Goal: Task Accomplishment & Management: Manage account settings

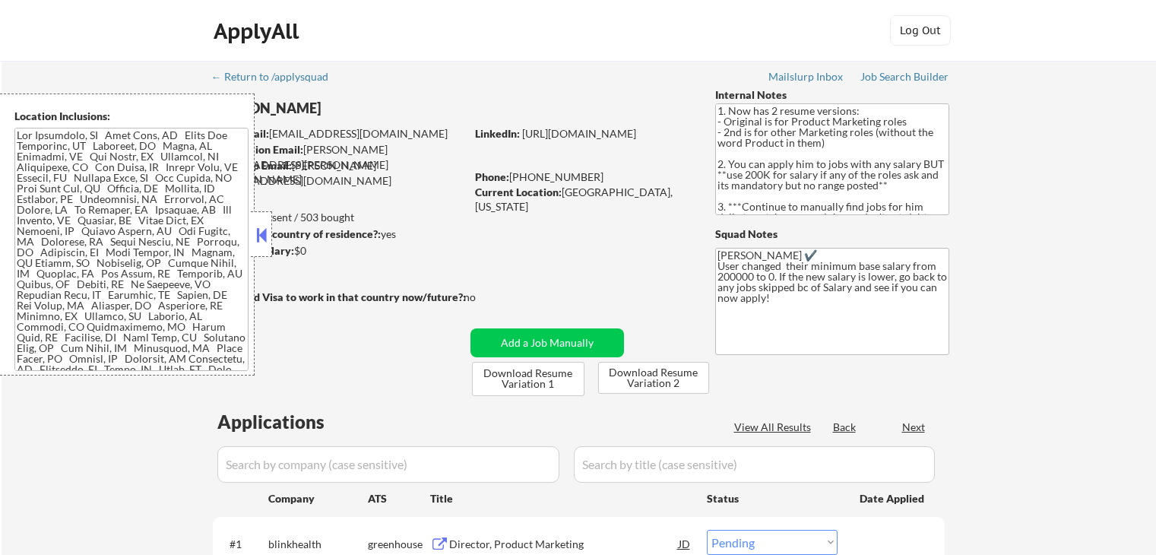
select select ""pending""
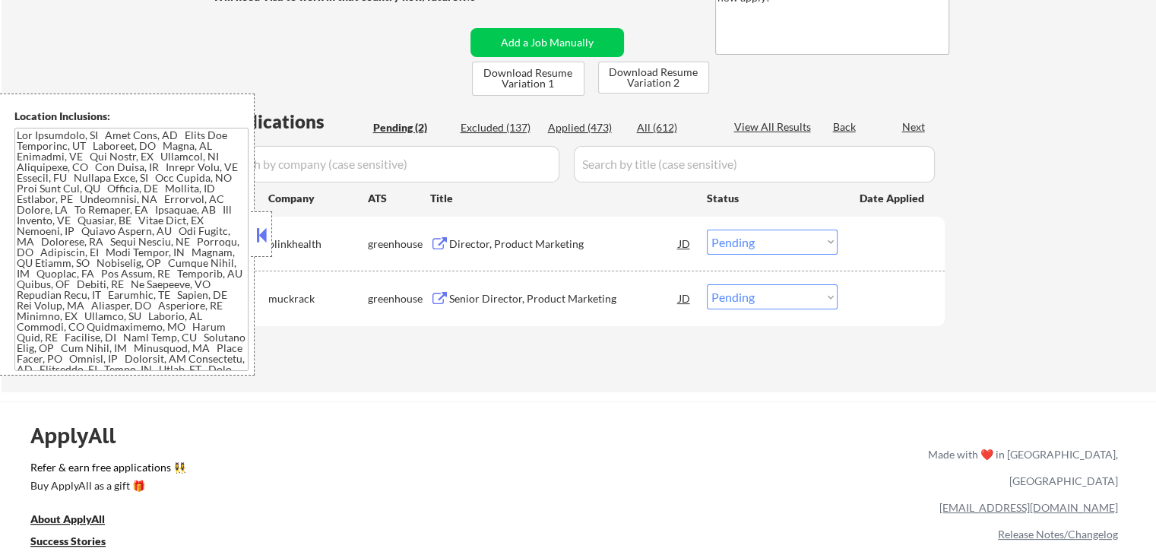
scroll to position [304, 0]
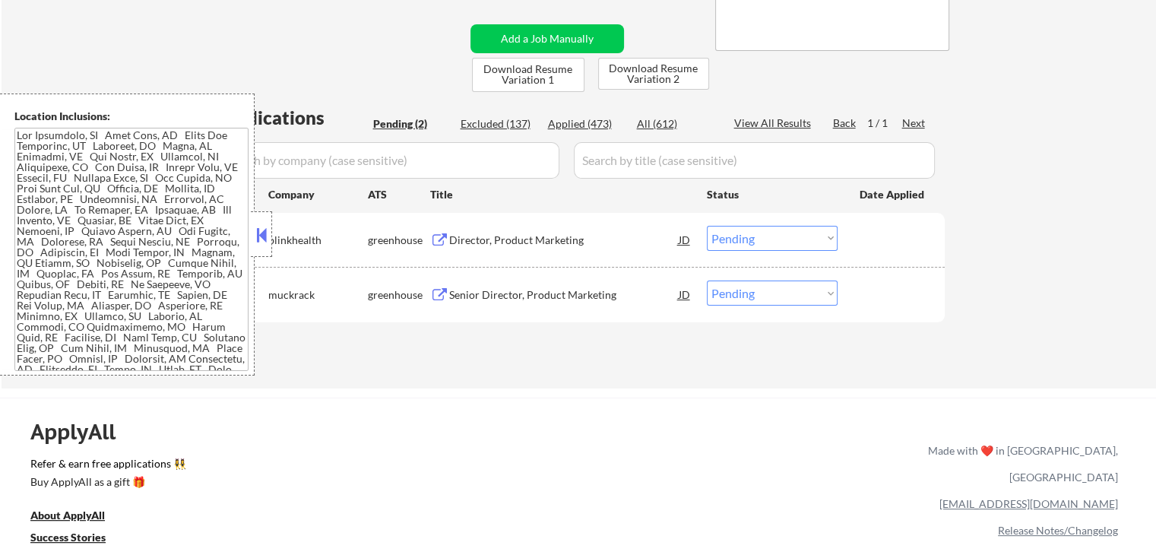
click at [441, 238] on button at bounding box center [439, 240] width 19 height 14
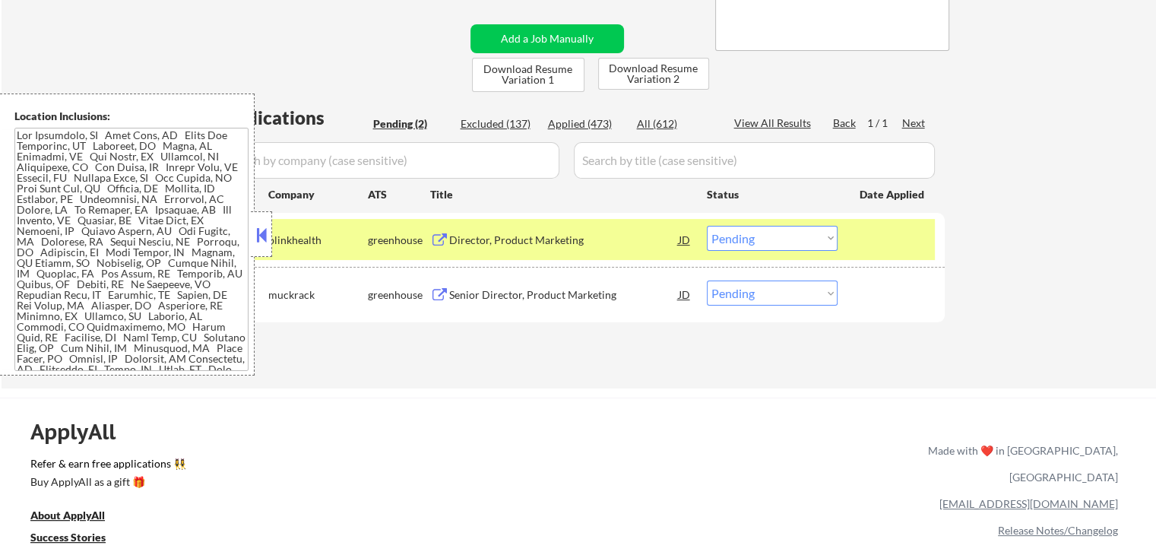
click at [441, 293] on button at bounding box center [439, 295] width 19 height 14
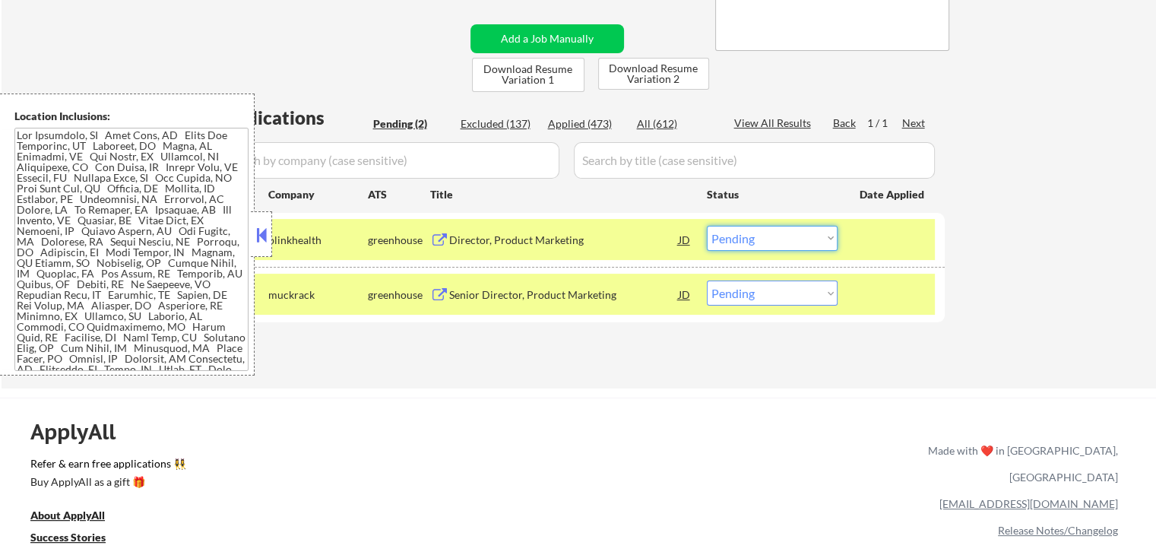
click at [775, 239] on select "Choose an option... Pending Applied Excluded (Questions) Excluded (Expired) Exc…" at bounding box center [772, 238] width 131 height 25
select select ""applied""
click at [707, 226] on select "Choose an option... Pending Applied Excluded (Questions) Excluded (Expired) Exc…" at bounding box center [772, 238] width 131 height 25
drag, startPoint x: 758, startPoint y: 294, endPoint x: 757, endPoint y: 305, distance: 10.7
click at [758, 297] on select "Choose an option... Pending Applied Excluded (Questions) Excluded (Expired) Exc…" at bounding box center [772, 292] width 131 height 25
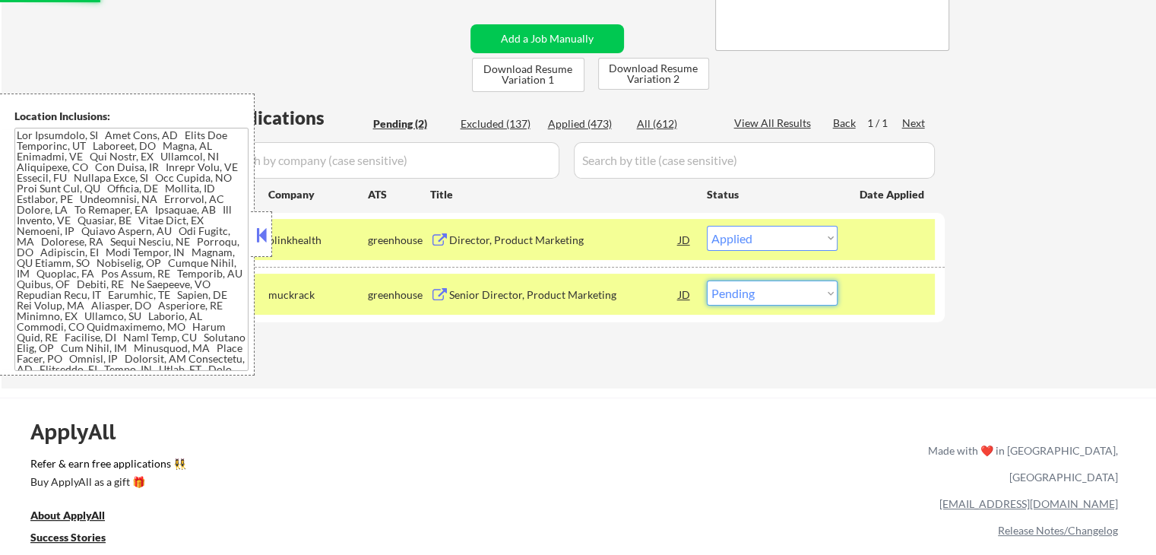
select select ""applied""
click at [707, 280] on select "Choose an option... Pending Applied Excluded (Questions) Excluded (Expired) Exc…" at bounding box center [772, 292] width 131 height 25
select select ""pending""
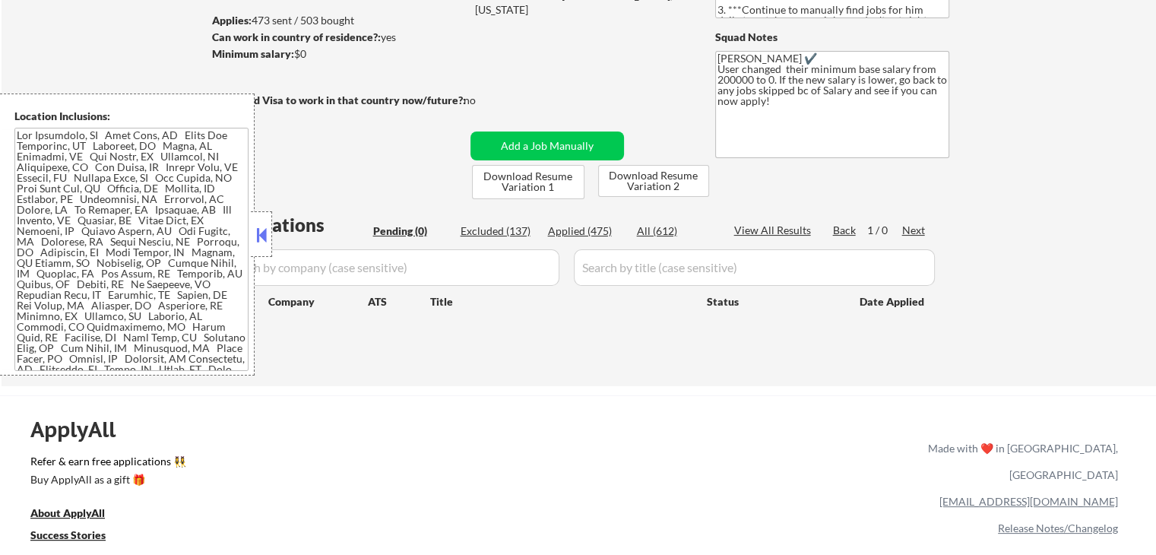
scroll to position [152, 0]
